Goal: Find specific fact: Find contact information

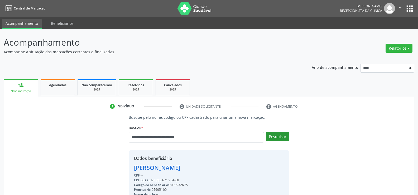
type input "**********"
click at [275, 137] on button "Pesquisar" at bounding box center [277, 136] width 23 height 9
type input "**********"
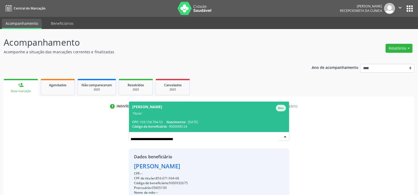
click at [193, 118] on span "[PERSON_NAME] Titular CPF: 103.154.704-53 Nascimento: [DATE] Código do benefici…" at bounding box center [209, 116] width 160 height 30
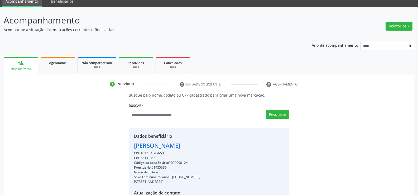
scroll to position [53, 0]
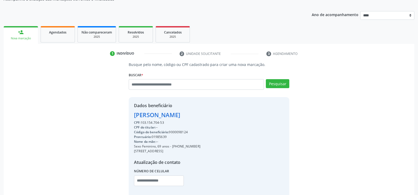
click at [166, 116] on div "[PERSON_NAME]" at bounding box center [167, 114] width 66 height 9
click at [180, 131] on div "Código do beneficiário: 9000098124" at bounding box center [167, 132] width 66 height 5
click at [170, 113] on div "[PERSON_NAME]" at bounding box center [167, 114] width 66 height 9
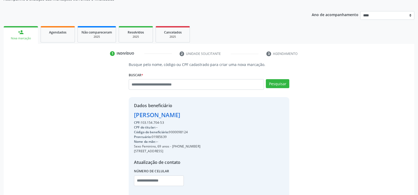
click at [170, 113] on div "[PERSON_NAME]" at bounding box center [167, 114] width 66 height 9
copy div "[PERSON_NAME]"
click at [205, 99] on div "Dados beneficiário [PERSON_NAME] CPF: 103.154.704-53 CPF do titular: -- Código …" at bounding box center [209, 147] width 160 height 101
drag, startPoint x: 134, startPoint y: 121, endPoint x: 167, endPoint y: 120, distance: 33.5
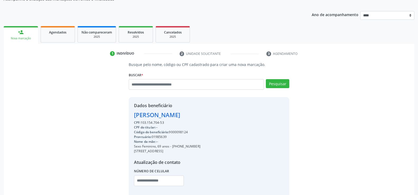
click at [167, 120] on div "CPF: 103.154.704-53" at bounding box center [167, 122] width 66 height 5
copy div "CPF: 103.154.704-53"
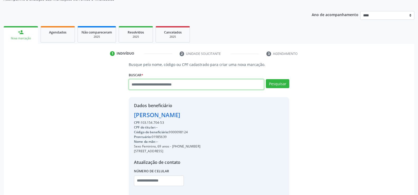
click at [162, 85] on input "text" at bounding box center [196, 84] width 135 height 11
paste input "**********"
type input "**********"
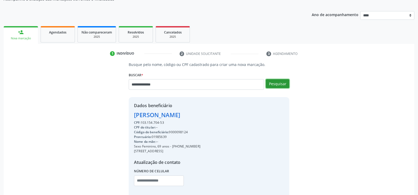
click at [286, 85] on button "Pesquisar" at bounding box center [277, 83] width 23 height 9
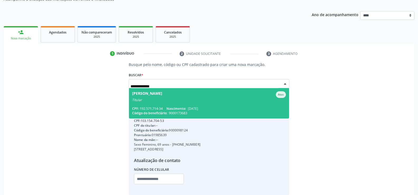
click at [210, 98] on div "Titular" at bounding box center [209, 100] width 154 height 4
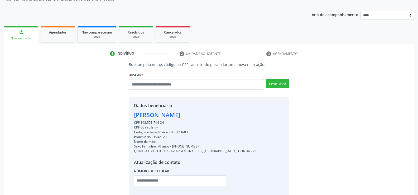
drag, startPoint x: 135, startPoint y: 117, endPoint x: 214, endPoint y: 112, distance: 79.4
click at [214, 112] on div "[PERSON_NAME]" at bounding box center [195, 114] width 123 height 9
copy div "[PERSON_NAME]"
drag, startPoint x: 179, startPoint y: 145, endPoint x: 213, endPoint y: 144, distance: 34.3
click at [213, 144] on div "Sexo Feminino, 70 anos - [PHONE_NUMBER]" at bounding box center [195, 146] width 123 height 5
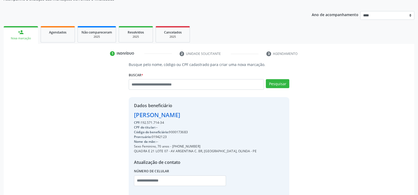
copy div "98767-5080"
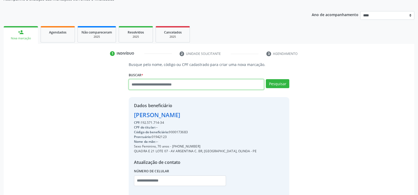
click at [153, 83] on input "text" at bounding box center [196, 84] width 135 height 11
paste input "**********"
type input "**********"
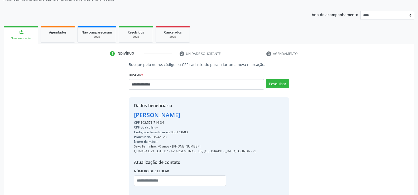
click at [290, 85] on div "**********" at bounding box center [209, 130] width 168 height 136
click at [275, 83] on button "Pesquisar" at bounding box center [277, 83] width 23 height 9
type input "**********"
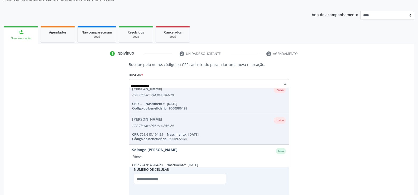
scroll to position [105, 0]
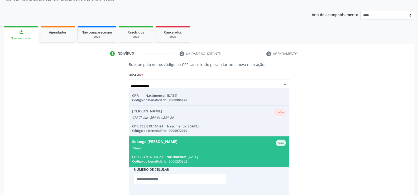
click at [167, 145] on div "Solange [PERSON_NAME]" at bounding box center [154, 142] width 45 height 7
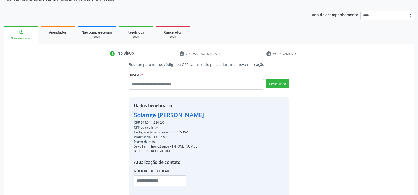
drag, startPoint x: 135, startPoint y: 115, endPoint x: 239, endPoint y: 113, distance: 103.8
click at [239, 113] on div "Dados beneficiário [PERSON_NAME] CPF: 294.914.284-20 CPF do titular: -- Código …" at bounding box center [209, 147] width 160 height 101
copy div "Solange [PERSON_NAME]"
drag, startPoint x: 178, startPoint y: 146, endPoint x: 213, endPoint y: 146, distance: 34.8
click at [204, 146] on div "Sexo Feminino, 62 anos - [PHONE_NUMBER]" at bounding box center [169, 146] width 70 height 5
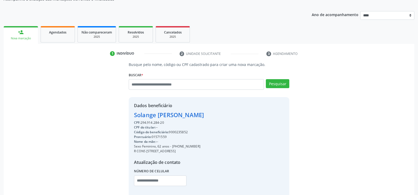
copy div "98747-2462"
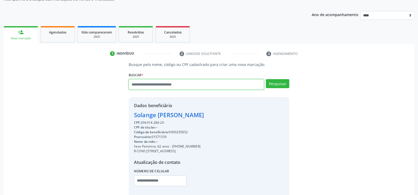
click at [154, 85] on input "text" at bounding box center [196, 84] width 135 height 11
type input "**********"
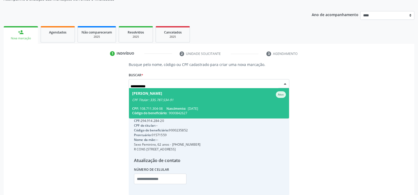
scroll to position [0, 0]
click at [154, 105] on span "[PERSON_NAME] CPF Titular: 335.787.534-91 CPF: 108.711.304-08 Nascimento: [DATE…" at bounding box center [209, 103] width 160 height 30
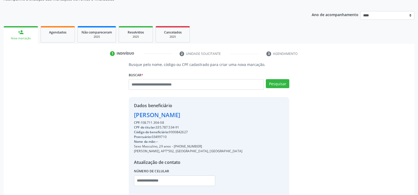
drag, startPoint x: 134, startPoint y: 115, endPoint x: 178, endPoint y: 119, distance: 43.7
click at [178, 119] on div "Dados beneficiário [PERSON_NAME] CPF: 108.711.304-08 CPF do titular: 335.787.53…" at bounding box center [188, 147] width 108 height 91
copy div "[PERSON_NAME] CPF: 108.711.304-08"
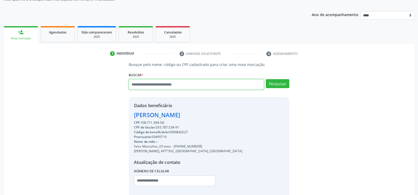
click at [155, 88] on input "text" at bounding box center [196, 84] width 135 height 11
paste input "**********"
type input "**********"
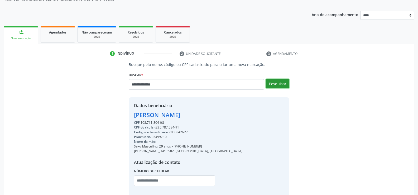
click at [281, 84] on button "Pesquisar" at bounding box center [277, 83] width 23 height 9
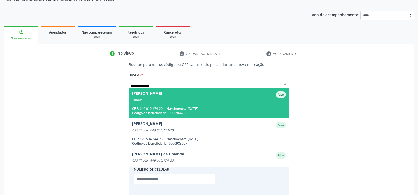
click at [170, 105] on span "[PERSON_NAME] Ativo Titular CPF: 649.010.174-20 Nascimento: [DATE] Código do be…" at bounding box center [209, 103] width 160 height 30
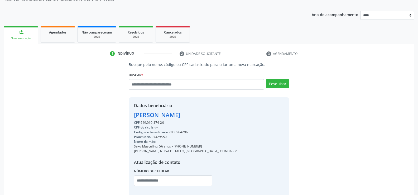
drag, startPoint x: 132, startPoint y: 113, endPoint x: 231, endPoint y: 117, distance: 98.6
click at [231, 117] on div "Dados beneficiário [PERSON_NAME] CPF: 649.010.174-20 CPF do titular: -- Código …" at bounding box center [209, 147] width 160 height 101
copy div "[PERSON_NAME]"
drag, startPoint x: 181, startPoint y: 146, endPoint x: 202, endPoint y: 146, distance: 20.6
click at [202, 146] on div "Sexo Masculino, 56 anos - [PHONE_NUMBER]" at bounding box center [186, 146] width 104 height 5
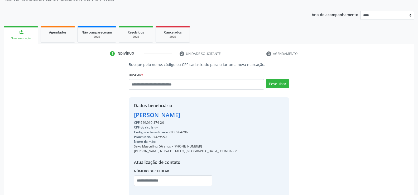
click at [182, 145] on div "Sexo Masculino, 56 anos - [PHONE_NUMBER]" at bounding box center [186, 146] width 104 height 5
drag, startPoint x: 180, startPoint y: 145, endPoint x: 213, endPoint y: 146, distance: 32.7
click at [213, 146] on div "Dados beneficiário [PERSON_NAME] CPF: 649.010.174-20 CPF do titular: -- Código …" at bounding box center [209, 147] width 160 height 101
copy div "98541-7006"
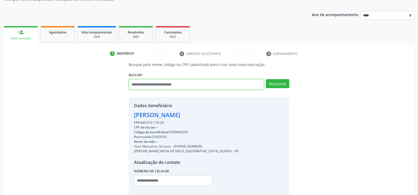
click at [146, 80] on input "text" at bounding box center [196, 84] width 135 height 11
paste input "**********"
type input "**********"
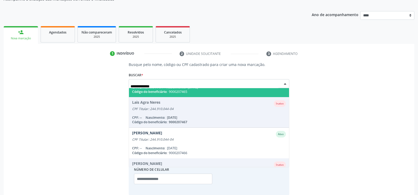
scroll to position [43, 0]
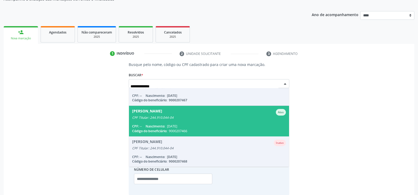
click at [170, 123] on span "Mariangela Agra Neres Ativo CPF Titular: 244.910.044-04 CPF: -- Nascimento: [DA…" at bounding box center [209, 121] width 160 height 30
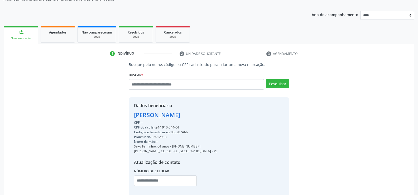
drag, startPoint x: 135, startPoint y: 115, endPoint x: 224, endPoint y: 113, distance: 89.3
click at [224, 113] on div "Dados beneficiário [PERSON_NAME] CPF: -- CPF do titular: 244.910.044-04 Código …" at bounding box center [209, 147] width 160 height 101
drag, startPoint x: 179, startPoint y: 146, endPoint x: 216, endPoint y: 143, distance: 36.7
click at [216, 143] on div "Dados beneficiário [PERSON_NAME] CPF: -- CPF do titular: 244.910.044-04 Código …" at bounding box center [209, 147] width 160 height 101
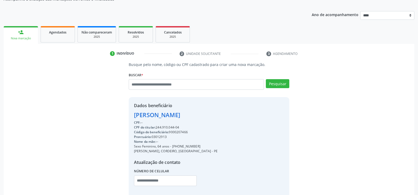
click at [199, 145] on div "Sexo Feminino, 64 anos - [PHONE_NUMBER]" at bounding box center [176, 146] width 84 height 5
drag, startPoint x: 179, startPoint y: 145, endPoint x: 216, endPoint y: 145, distance: 36.9
click at [216, 145] on div "Dados beneficiário [PERSON_NAME] CPF: -- CPF do titular: 244.910.044-04 Código …" at bounding box center [209, 147] width 160 height 101
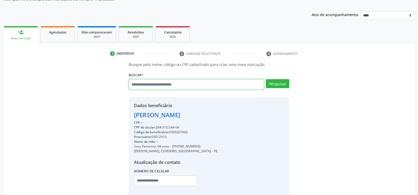
click at [153, 84] on input "text" at bounding box center [196, 84] width 135 height 11
paste input "**********"
type input "**********"
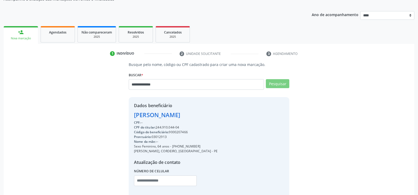
scroll to position [13, 0]
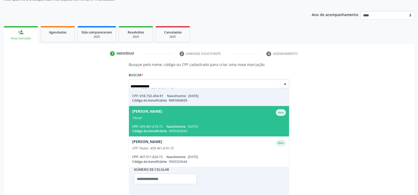
click at [180, 123] on span "[PERSON_NAME] Titular CPF: 459.461.674-72 Nascimento: [DATE] Código do benefici…" at bounding box center [209, 121] width 160 height 30
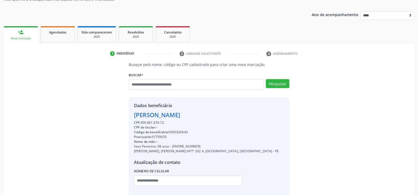
drag, startPoint x: 134, startPoint y: 113, endPoint x: 216, endPoint y: 115, distance: 82.2
click at [216, 115] on div "[PERSON_NAME]" at bounding box center [206, 114] width 145 height 9
drag, startPoint x: 179, startPoint y: 145, endPoint x: 216, endPoint y: 145, distance: 36.6
click at [216, 145] on div "Sexo Feminino, 58 anos - [PHONE_NUMBER]" at bounding box center [206, 146] width 145 height 5
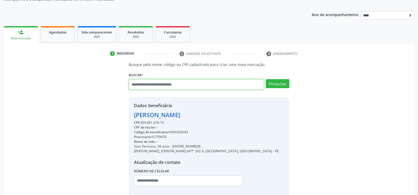
click at [159, 86] on input "text" at bounding box center [196, 84] width 135 height 11
type input "**********"
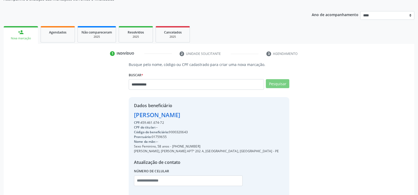
scroll to position [0, 0]
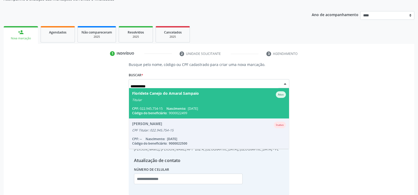
click at [161, 102] on span "Floridete Canejo do Amaral Sampaio Ativo Titular CPF: 022.945.754-15 Nascimento…" at bounding box center [209, 103] width 160 height 30
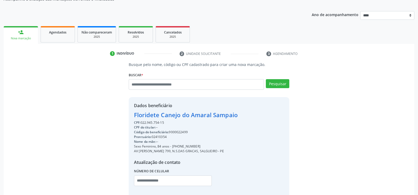
scroll to position [79, 0]
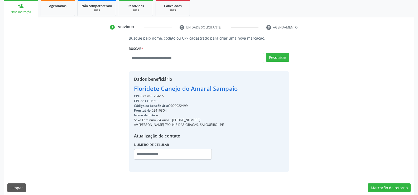
drag, startPoint x: 134, startPoint y: 87, endPoint x: 168, endPoint y: 95, distance: 34.6
click at [168, 95] on div "Dados beneficiário [PERSON_NAME] do Amaral Sampaio CPF: 022.945.754-15 CPF do t…" at bounding box center [186, 121] width 104 height 91
click at [158, 57] on input "text" at bounding box center [196, 58] width 135 height 11
paste input "**********"
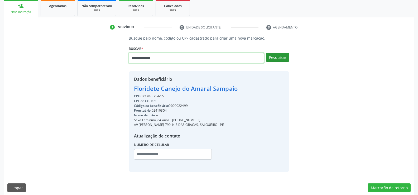
type input "**********"
click at [273, 55] on button "Pesquisar" at bounding box center [277, 57] width 23 height 9
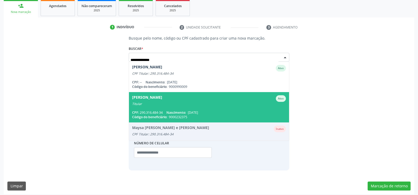
click at [150, 108] on span "[PERSON_NAME] e [PERSON_NAME] Titular CPF: 290.316.484-34 Nascimento: [DATE] Có…" at bounding box center [209, 107] width 160 height 30
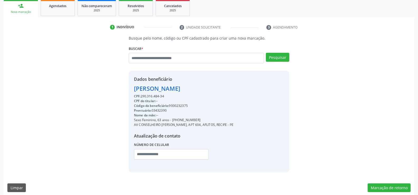
drag, startPoint x: 135, startPoint y: 89, endPoint x: 291, endPoint y: 89, distance: 155.7
click at [291, 89] on div "Busque pelo nome, código ou CPF cadastrado para criar uma nova marcação. [GEOGR…" at bounding box center [209, 103] width 168 height 136
drag, startPoint x: 179, startPoint y: 119, endPoint x: 218, endPoint y: 119, distance: 39.0
click at [218, 119] on div "Sexo Feminino, 63 anos - [PHONE_NUMBER]" at bounding box center [183, 120] width 99 height 5
click at [164, 56] on input "text" at bounding box center [196, 58] width 135 height 11
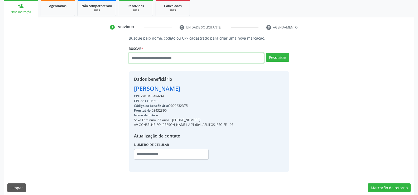
paste input "**********"
type input "**********"
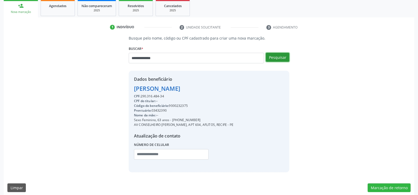
click at [282, 59] on button "Pesquisar" at bounding box center [277, 57] width 23 height 9
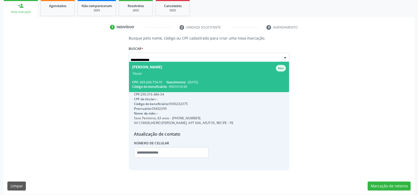
click at [200, 76] on span "[PERSON_NAME] Ativo Titular CPF: 665.606.754-91 Nascimento: [DATE] Código do be…" at bounding box center [209, 77] width 160 height 30
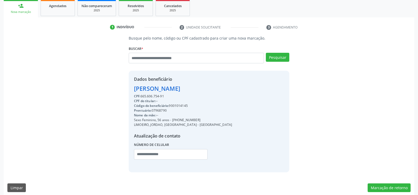
drag, startPoint x: 135, startPoint y: 89, endPoint x: 243, endPoint y: 87, distance: 108.0
click at [243, 87] on div "Dados beneficiário [PERSON_NAME] CPF: 665.606.754-91 CPF do titular: -- Código …" at bounding box center [209, 121] width 160 height 101
drag, startPoint x: 178, startPoint y: 119, endPoint x: 204, endPoint y: 118, distance: 26.3
click at [204, 118] on div "Sexo Feminino, 56 anos - [PHONE_NUMBER]" at bounding box center [183, 120] width 98 height 5
